Goal: Task Accomplishment & Management: Manage account settings

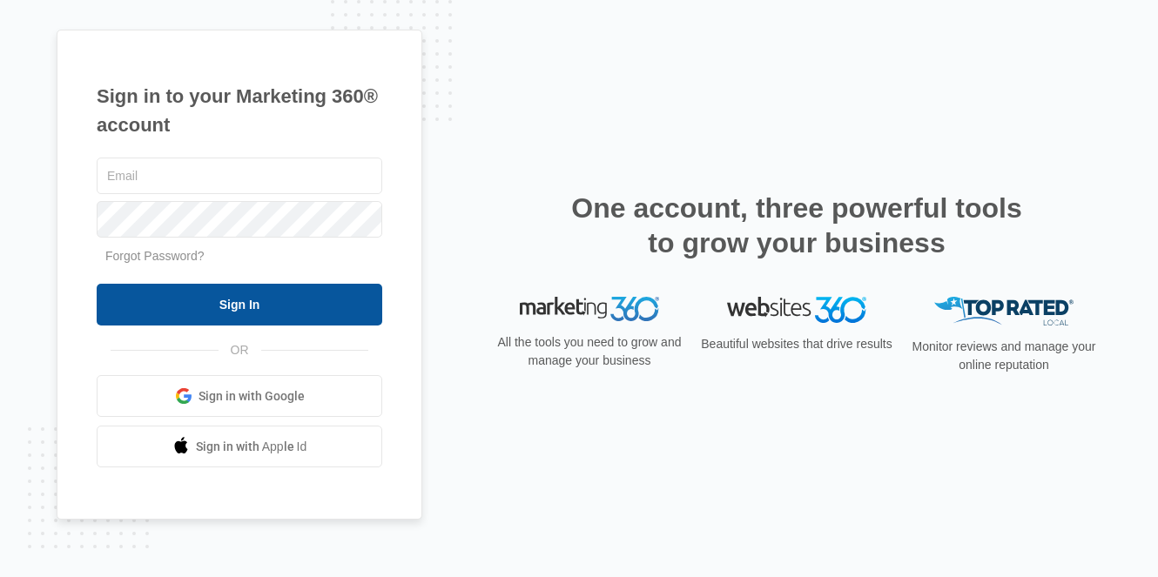
type input "edwardvaizberg@gmail.com"
click at [288, 310] on input "Sign In" at bounding box center [240, 305] width 286 height 42
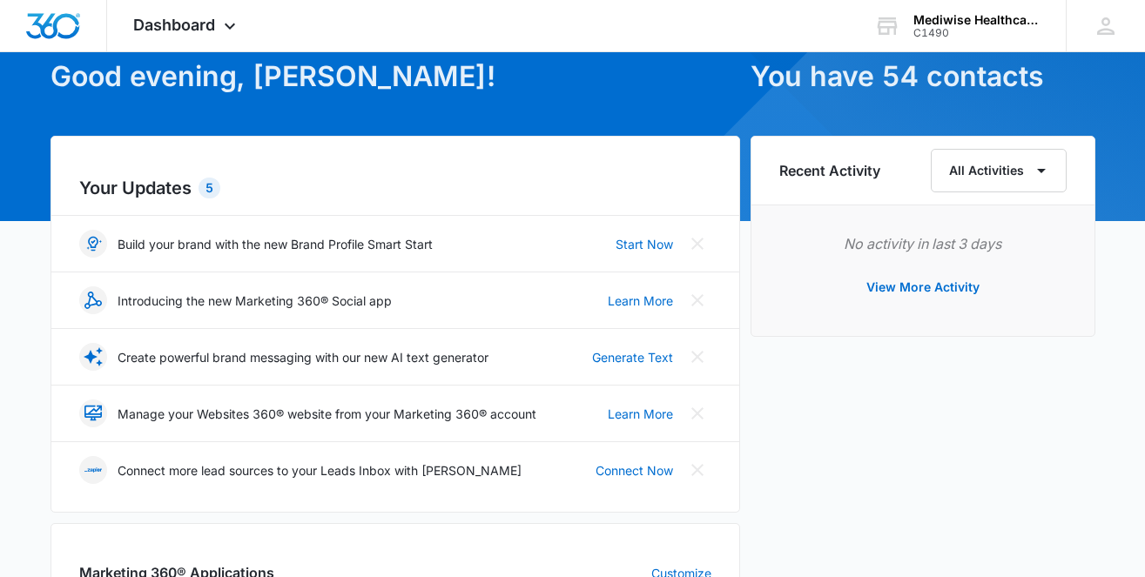
scroll to position [98, 0]
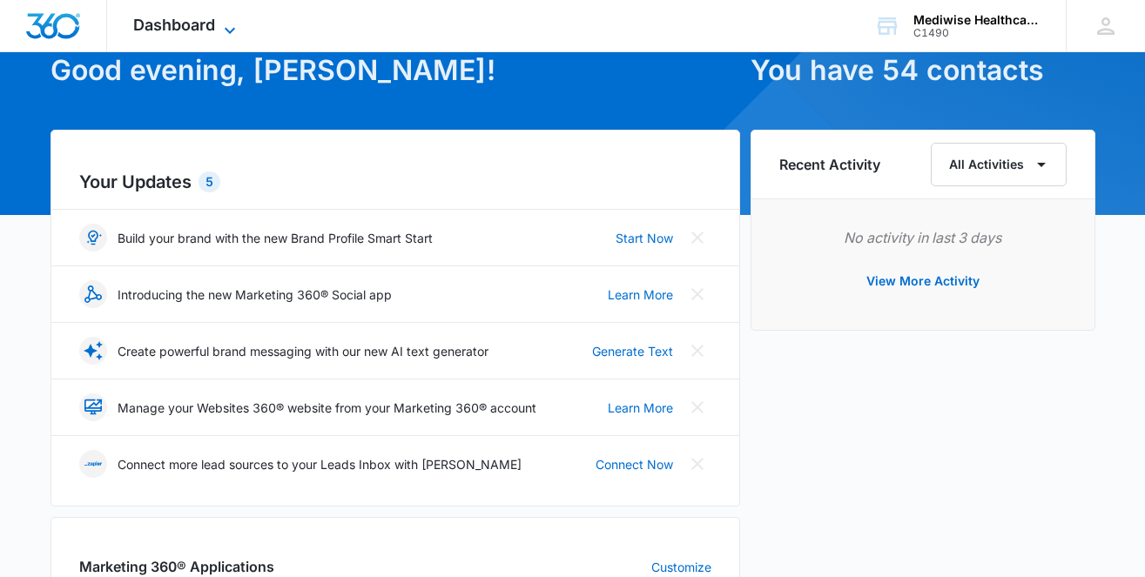
click at [190, 32] on span "Dashboard" at bounding box center [174, 25] width 82 height 18
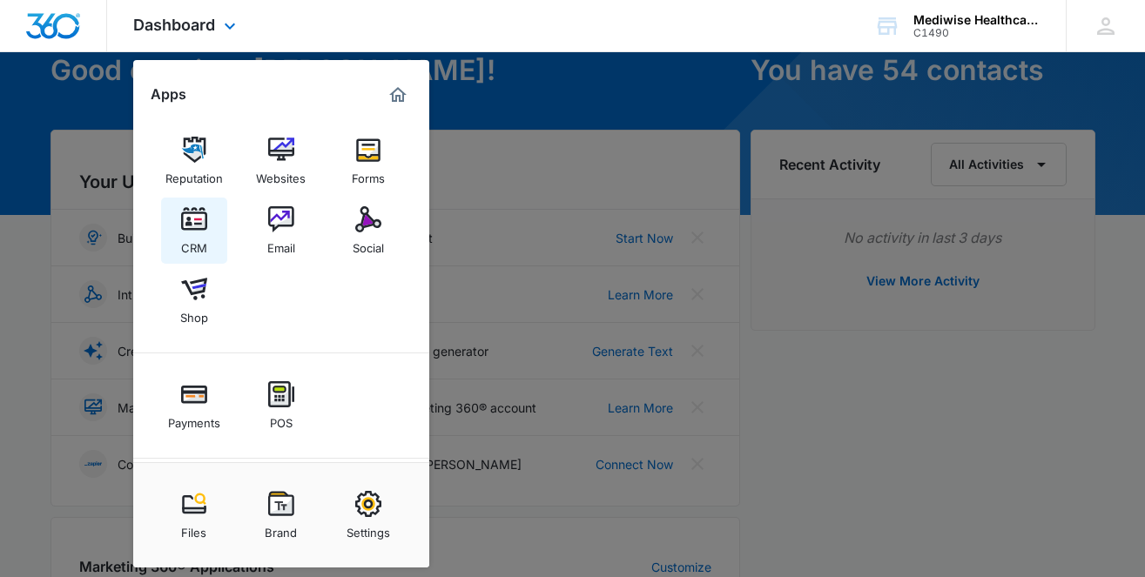
click at [186, 222] on img at bounding box center [194, 219] width 26 height 26
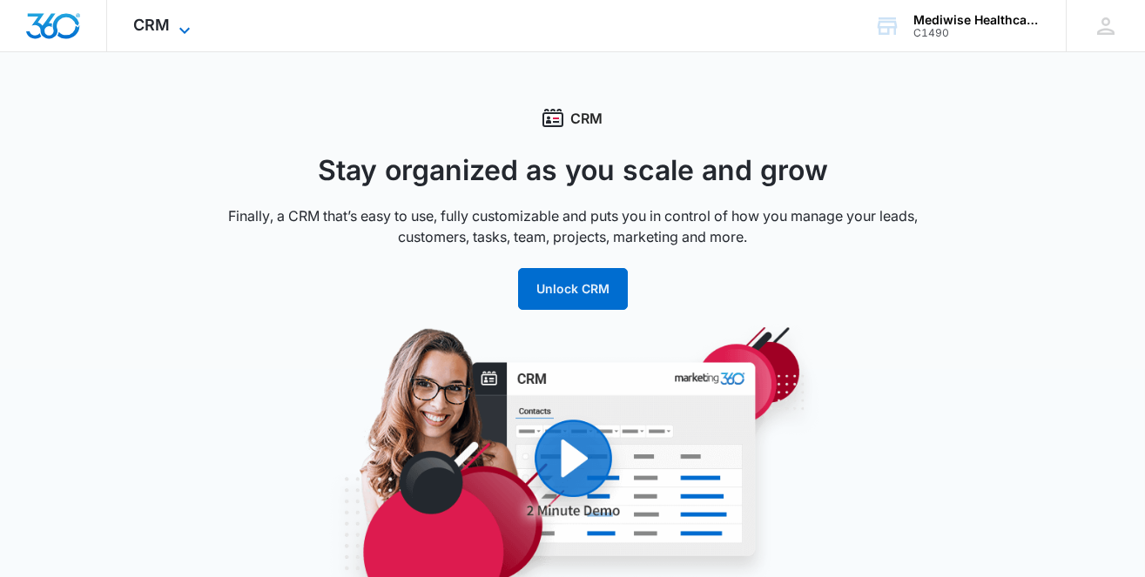
click at [157, 19] on span "CRM" at bounding box center [151, 25] width 37 height 18
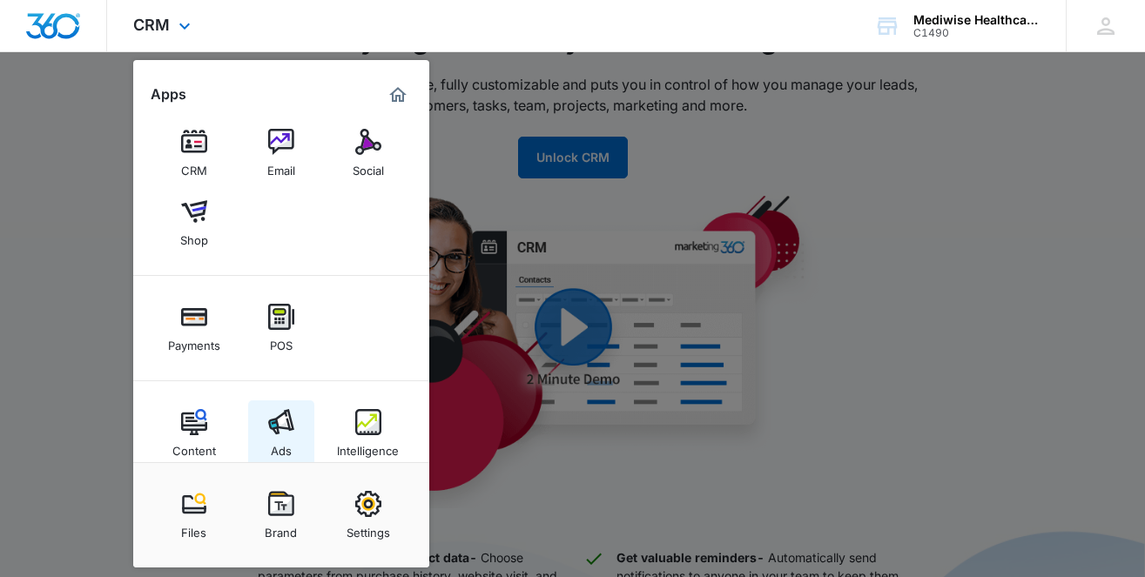
scroll to position [73, 0]
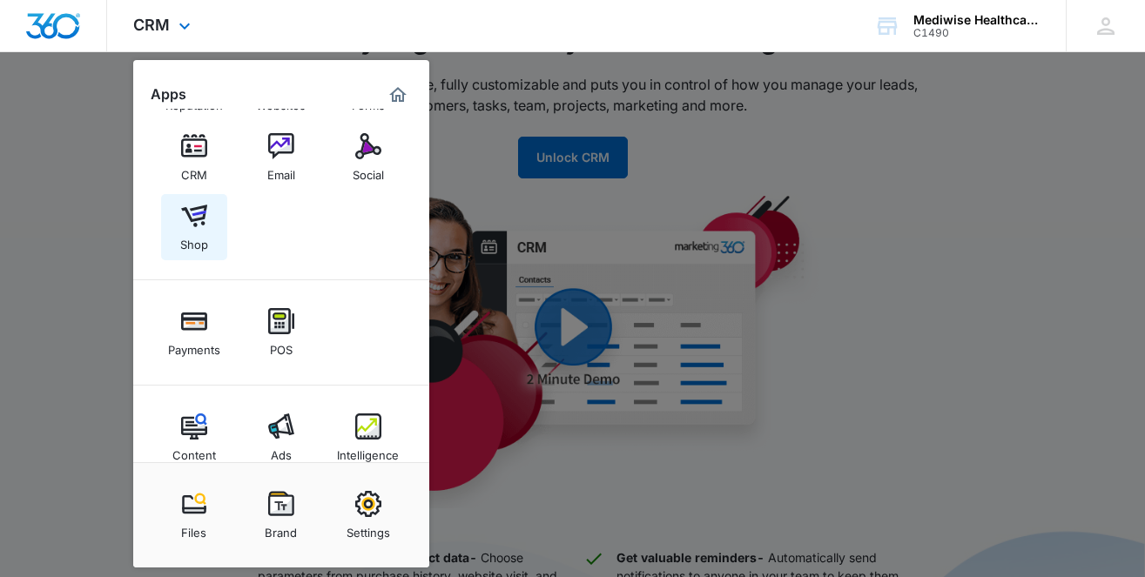
click at [198, 213] on img at bounding box center [194, 216] width 26 height 26
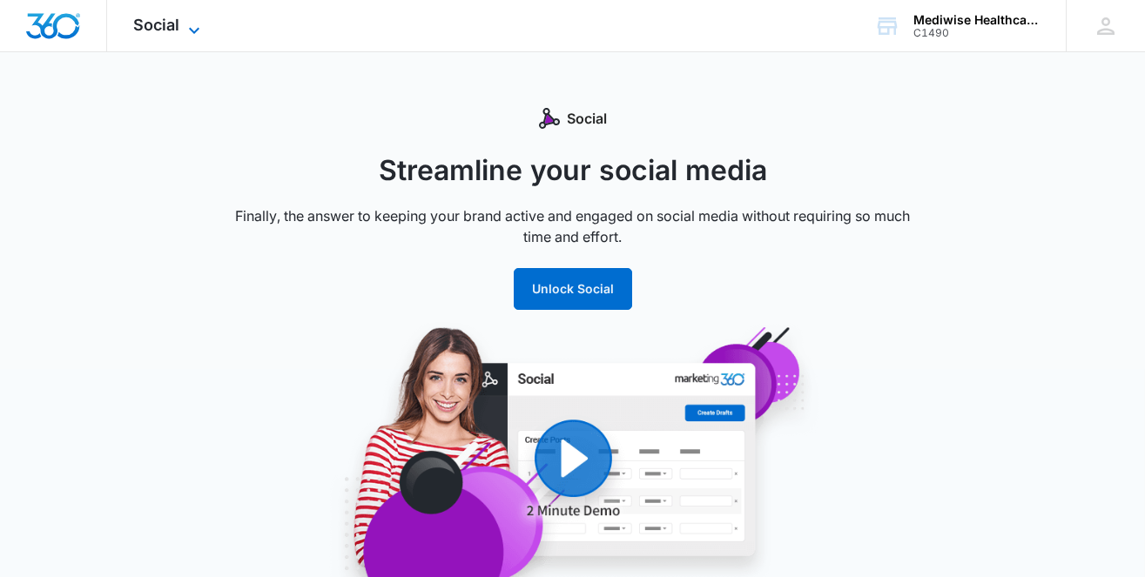
click at [145, 27] on span "Social" at bounding box center [156, 25] width 46 height 18
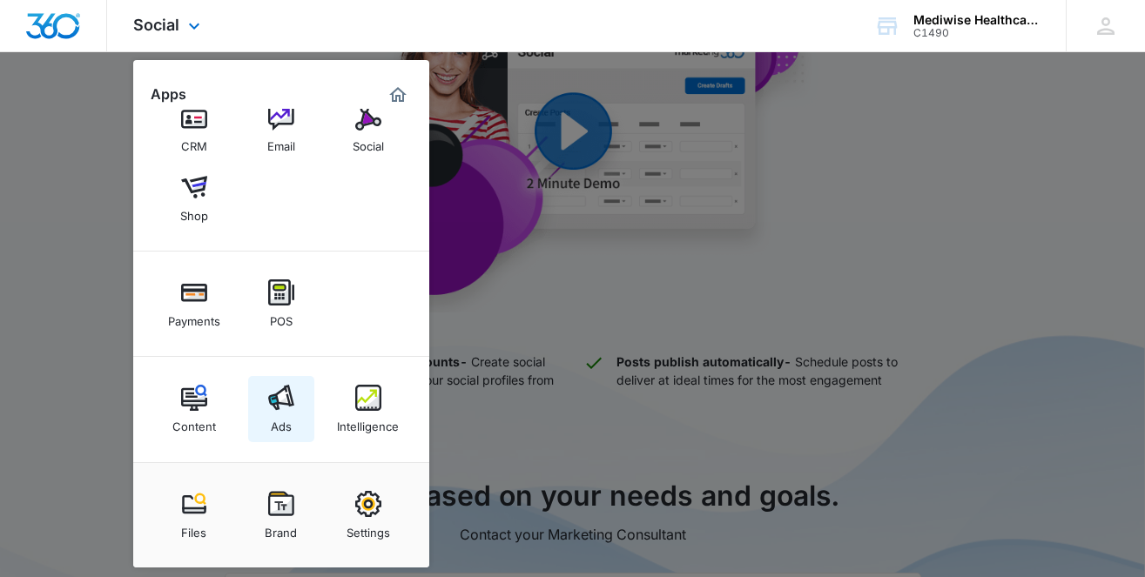
scroll to position [335, 0]
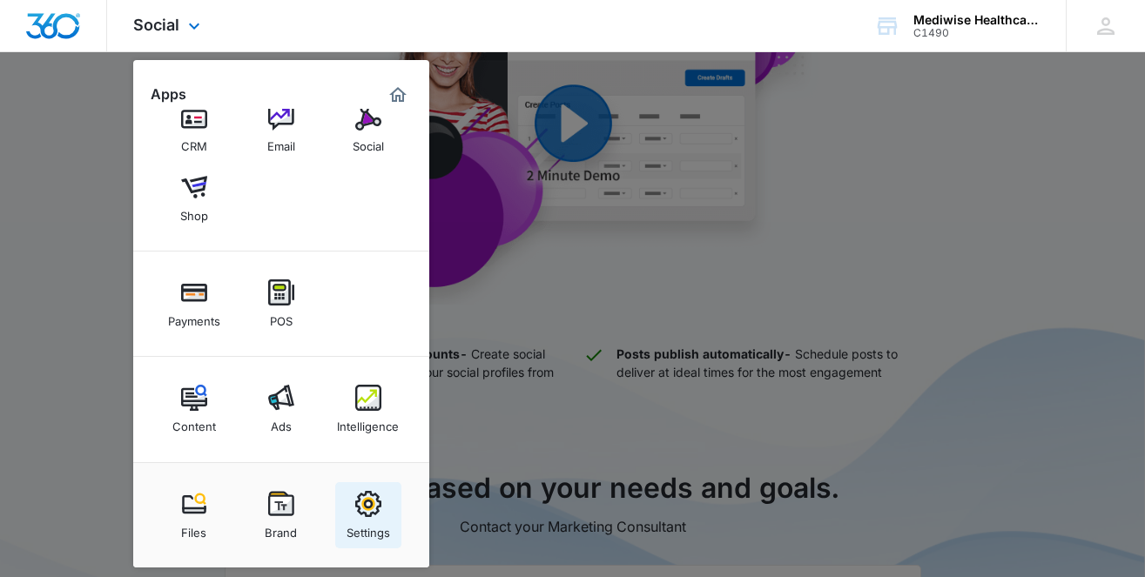
click at [363, 507] on img at bounding box center [368, 504] width 26 height 26
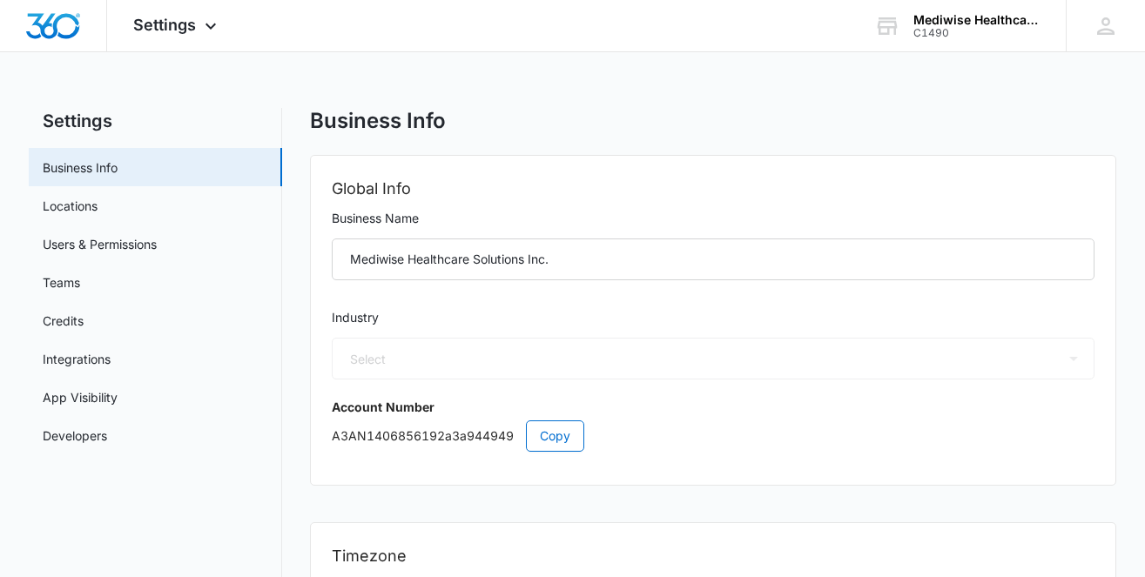
select select "13"
select select "CA"
select select "America/Toronto"
click at [75, 205] on link "Locations" at bounding box center [70, 206] width 55 height 18
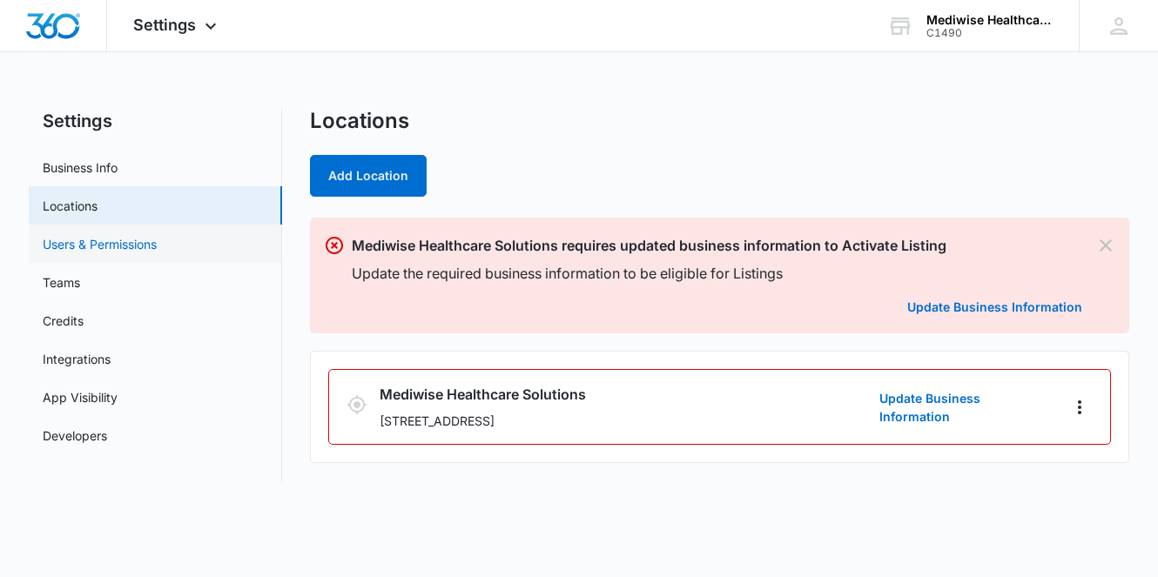
click at [98, 240] on link "Users & Permissions" at bounding box center [100, 244] width 114 height 18
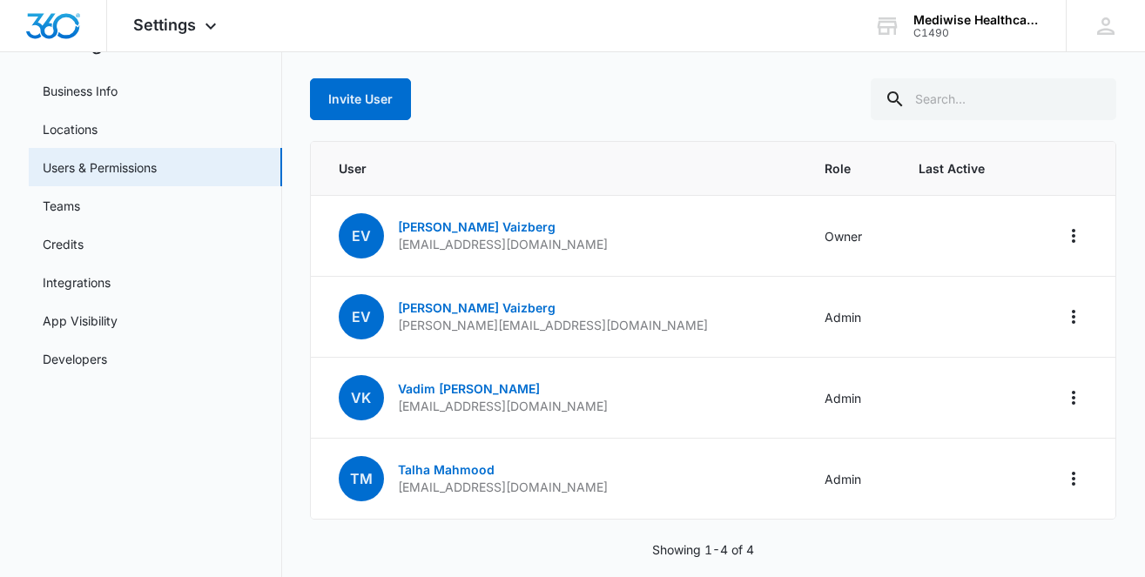
scroll to position [100, 0]
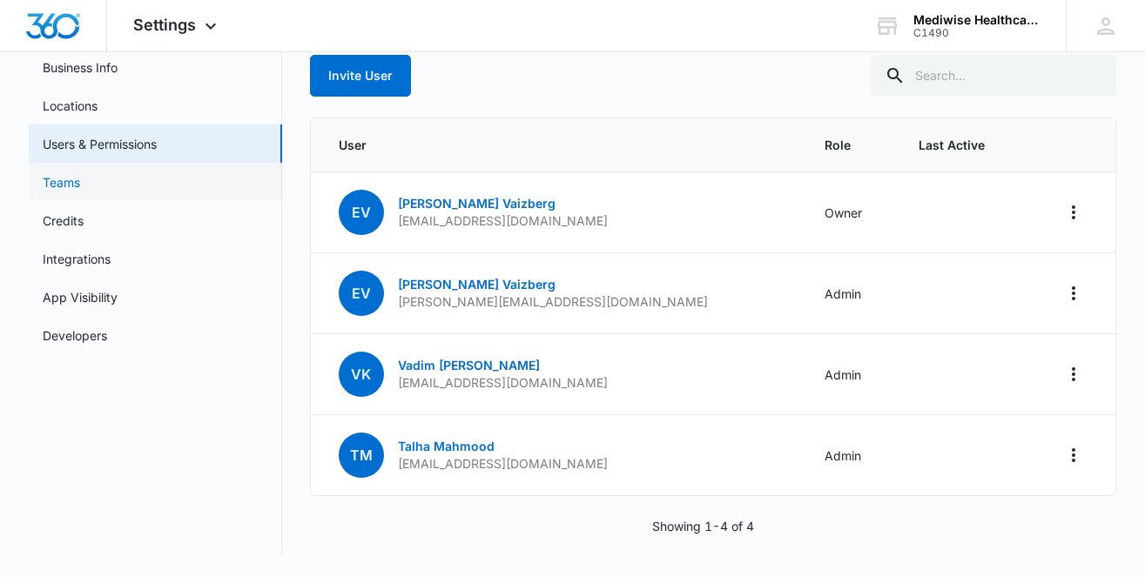
click at [67, 186] on link "Teams" at bounding box center [61, 182] width 37 height 18
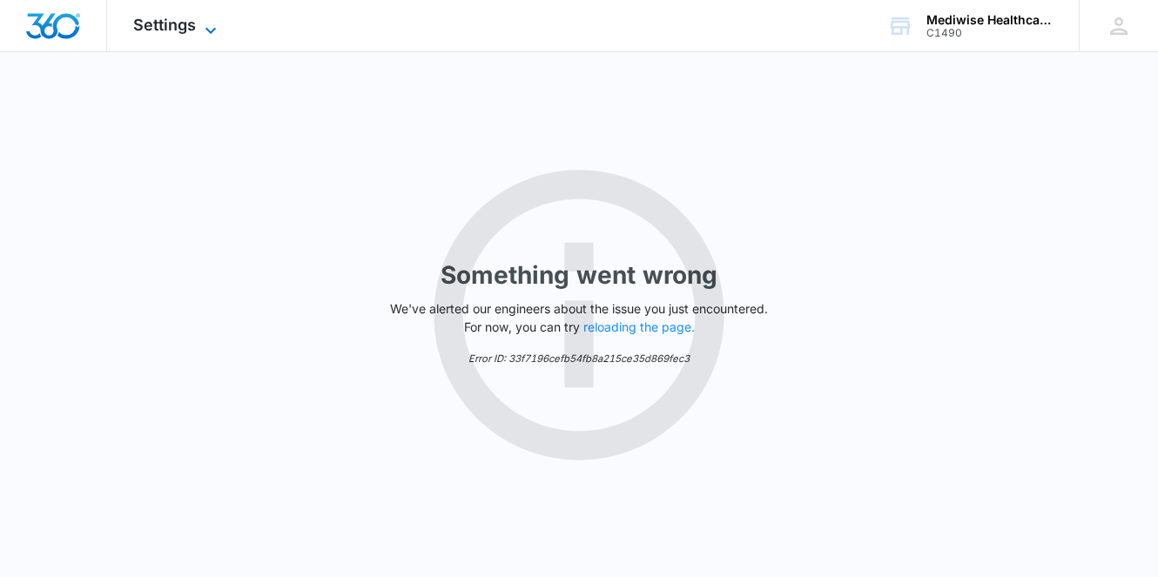
click at [156, 30] on span "Settings" at bounding box center [164, 25] width 63 height 18
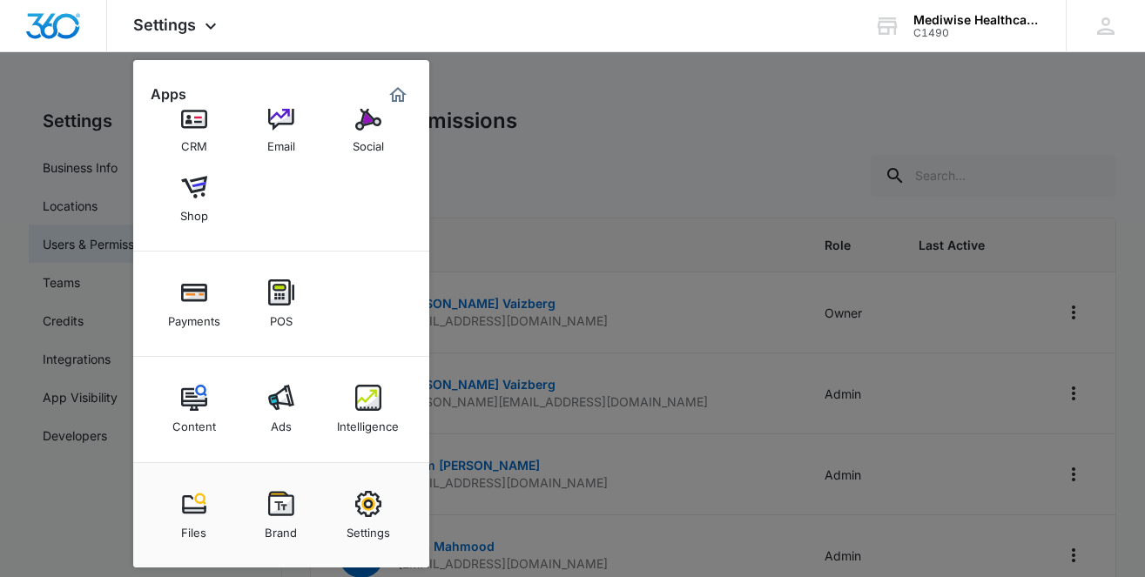
click at [67, 285] on div at bounding box center [572, 288] width 1145 height 577
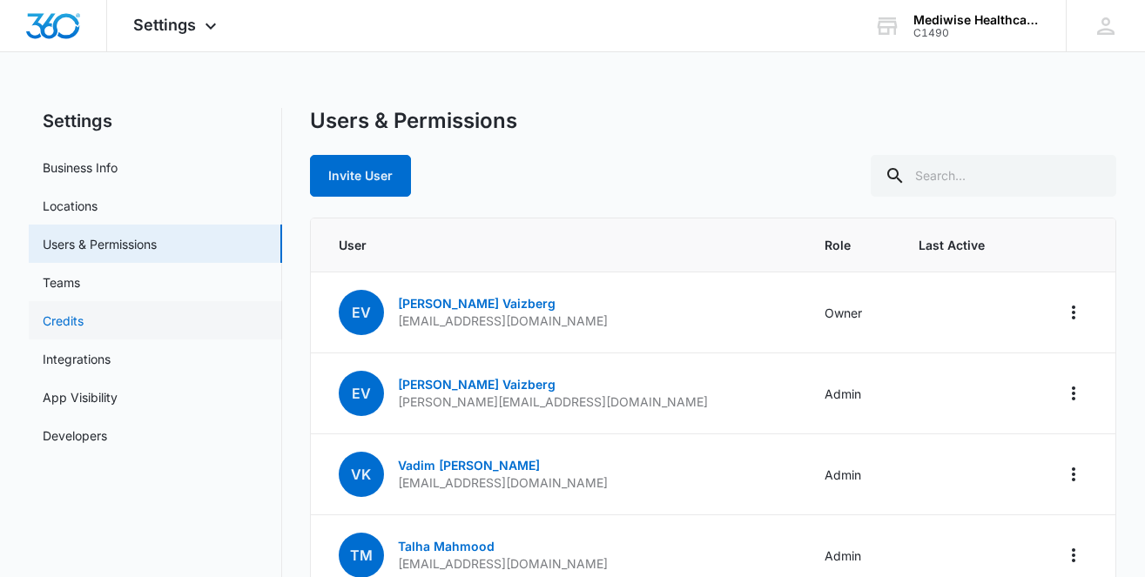
click at [64, 321] on link "Credits" at bounding box center [63, 321] width 41 height 18
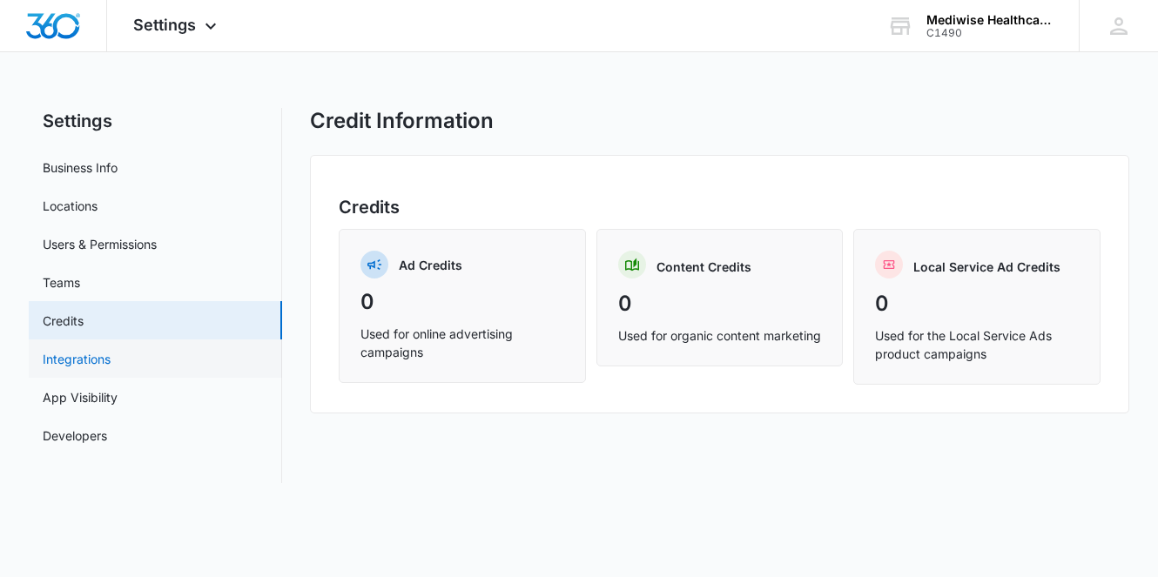
click at [71, 354] on link "Integrations" at bounding box center [77, 359] width 68 height 18
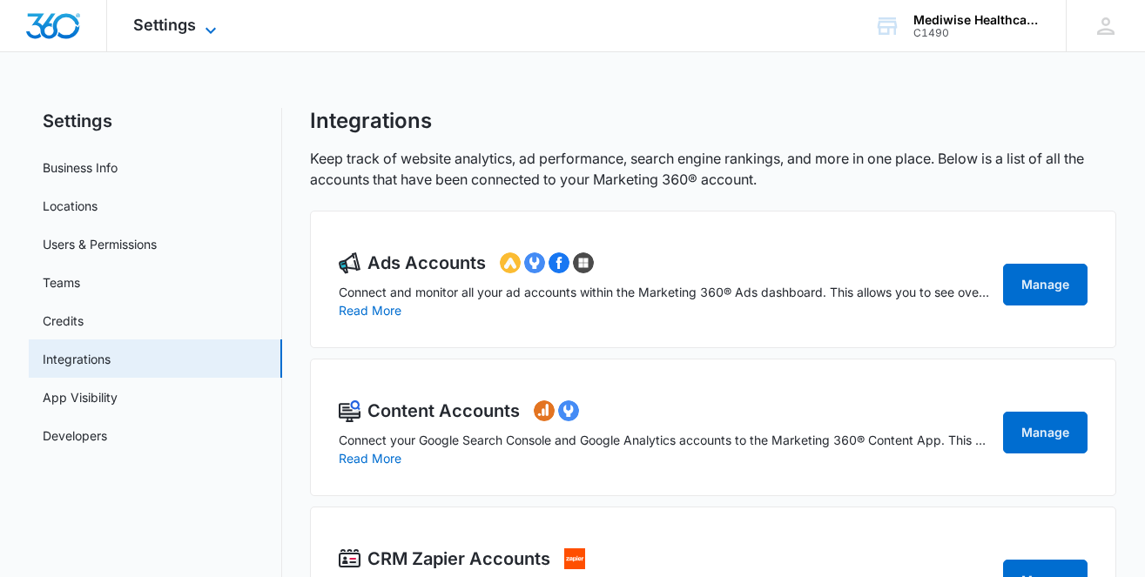
click at [155, 19] on span "Settings" at bounding box center [164, 25] width 63 height 18
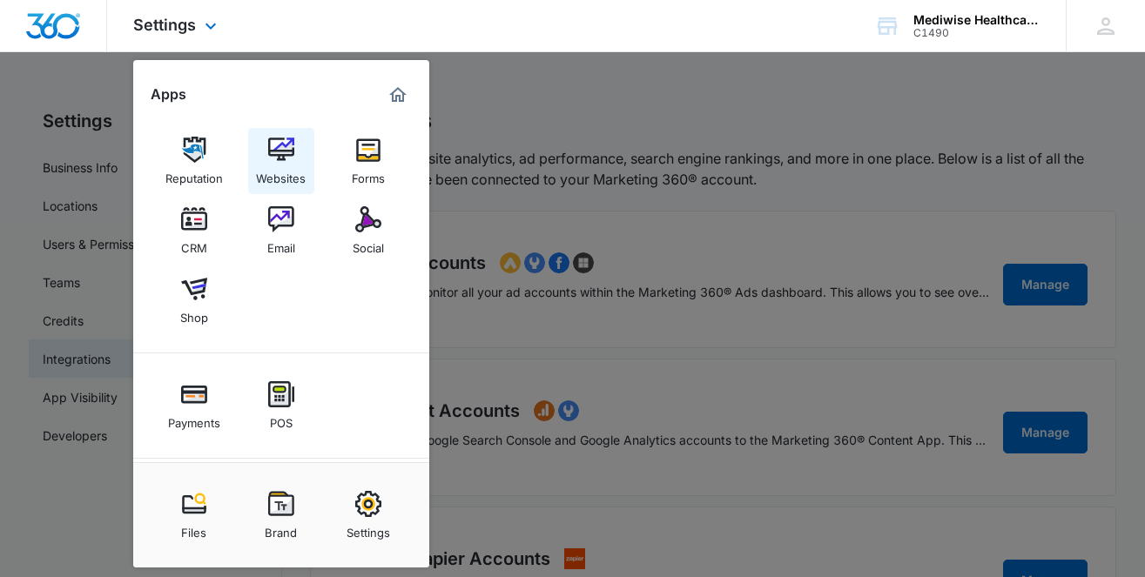
click at [286, 171] on div "Websites" at bounding box center [281, 174] width 50 height 23
